Goal: Navigation & Orientation: Find specific page/section

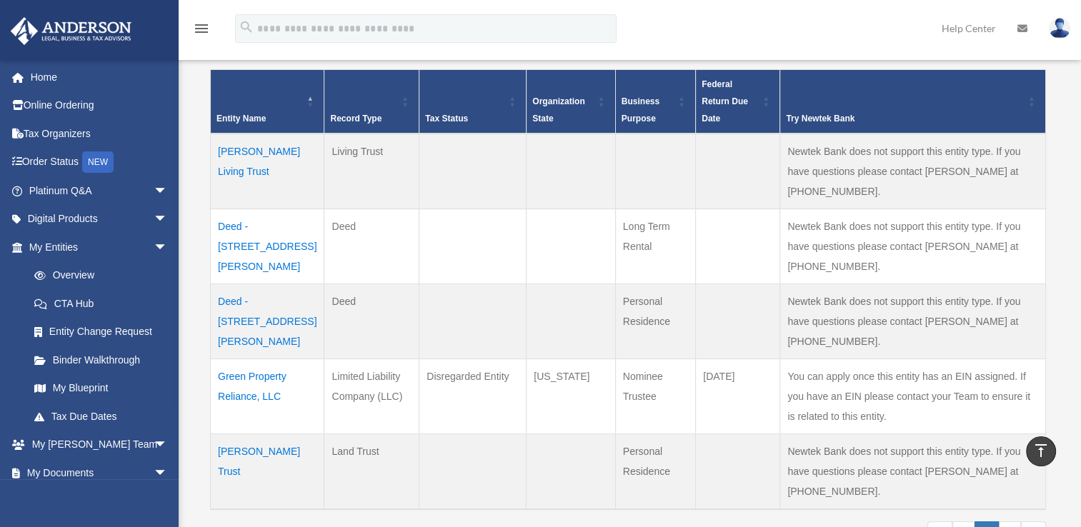
scroll to position [289, 0]
click at [87, 193] on link "Platinum Q&A arrow_drop_down" at bounding box center [99, 191] width 179 height 29
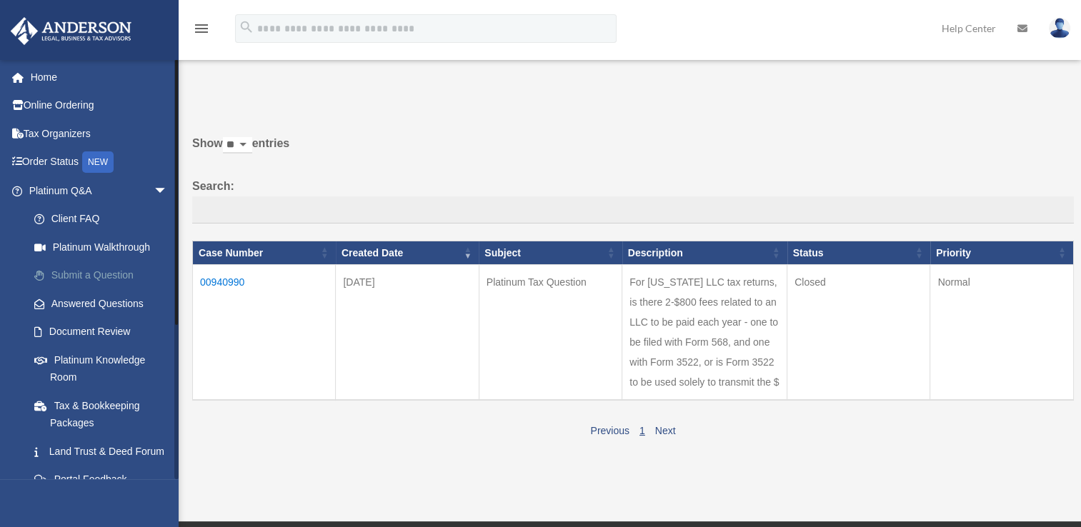
click at [88, 272] on link "Submit a Question" at bounding box center [104, 276] width 169 height 29
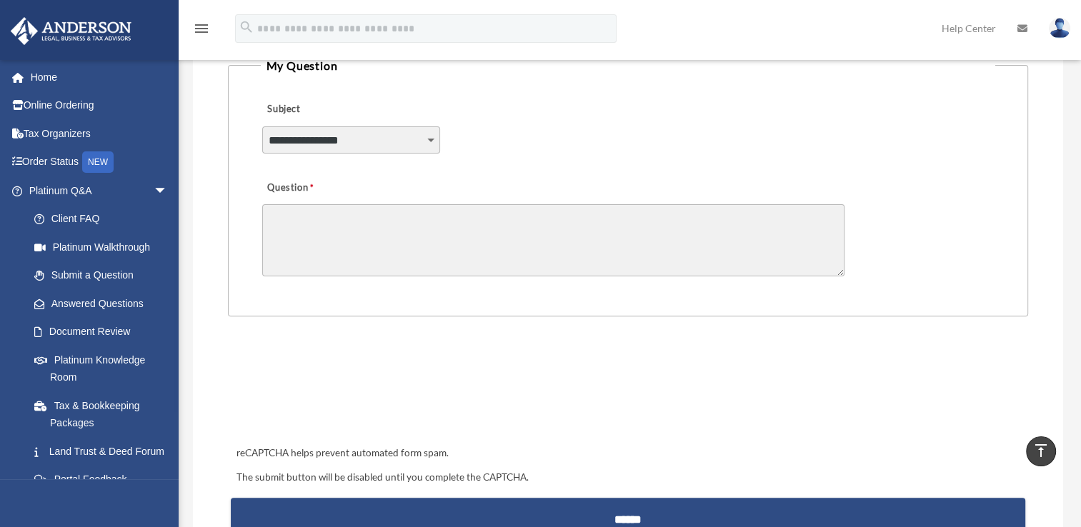
scroll to position [318, 0]
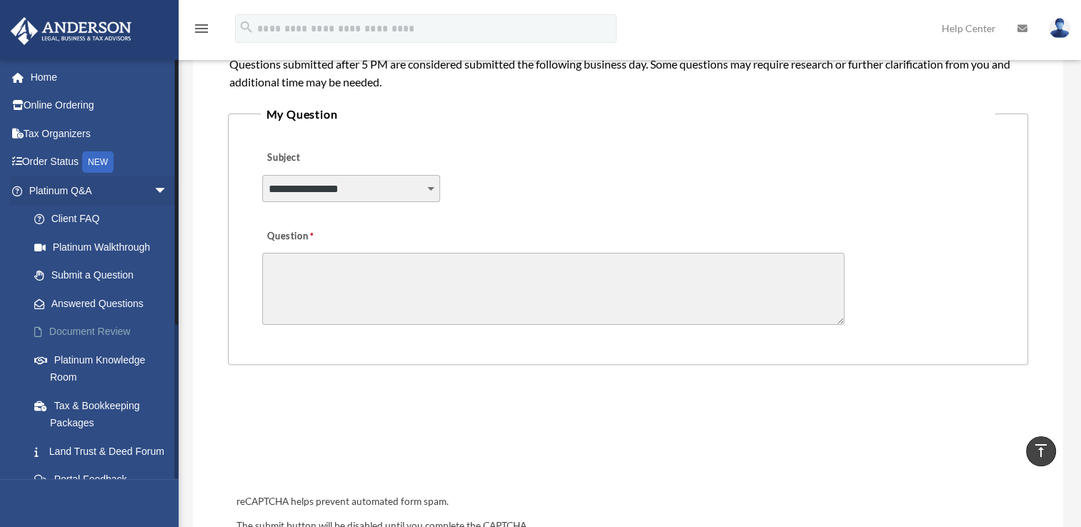
click at [56, 334] on link "Document Review" at bounding box center [104, 332] width 169 height 29
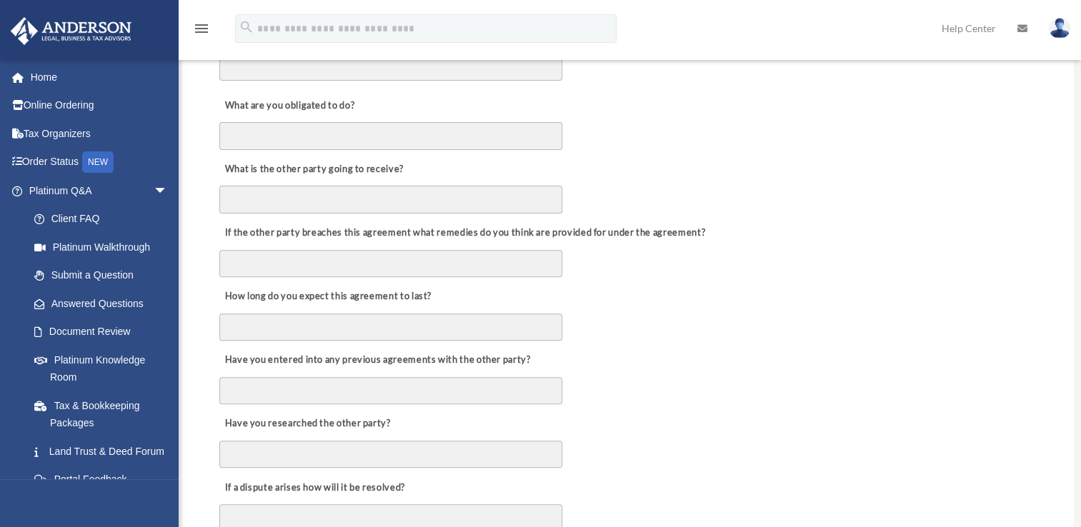
scroll to position [457, 0]
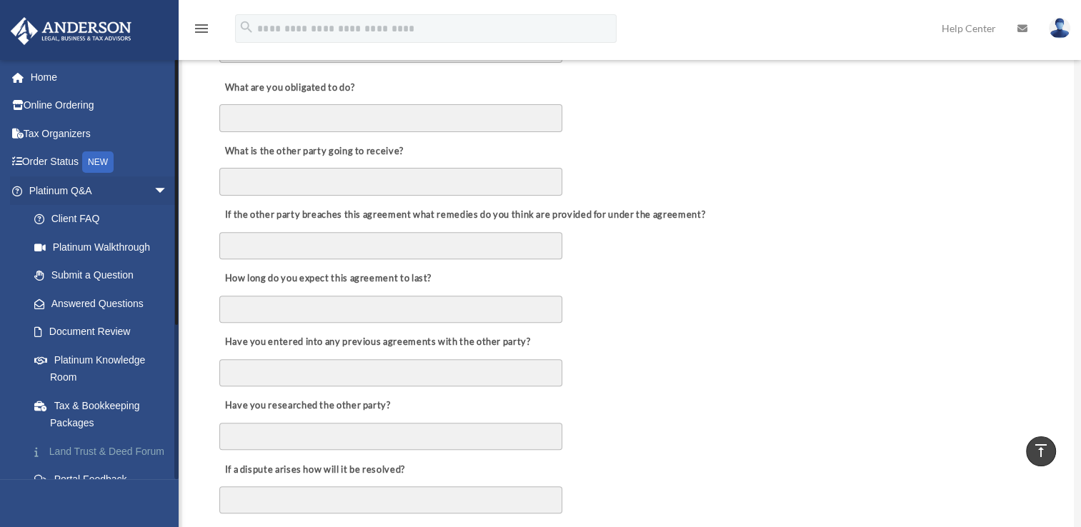
click at [59, 464] on link "Land Trust & Deed Forum" at bounding box center [104, 451] width 169 height 29
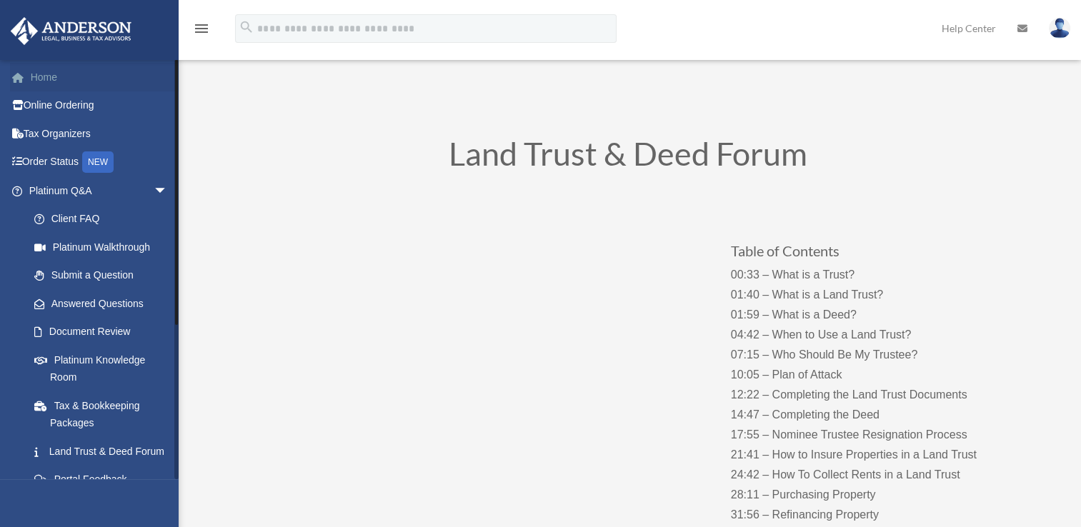
click at [35, 75] on link "Home" at bounding box center [99, 77] width 179 height 29
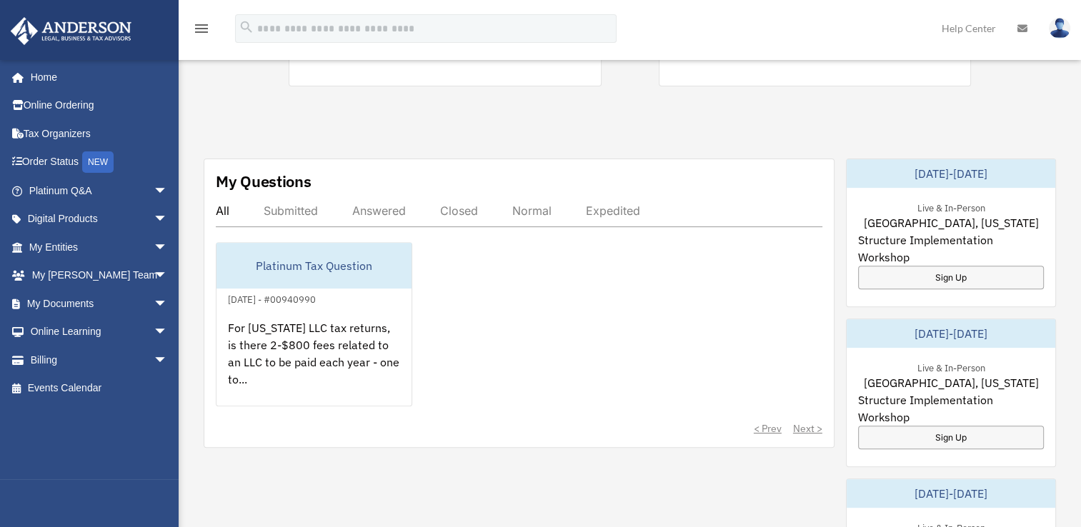
scroll to position [457, 0]
